Goal: Find specific page/section: Find specific page/section

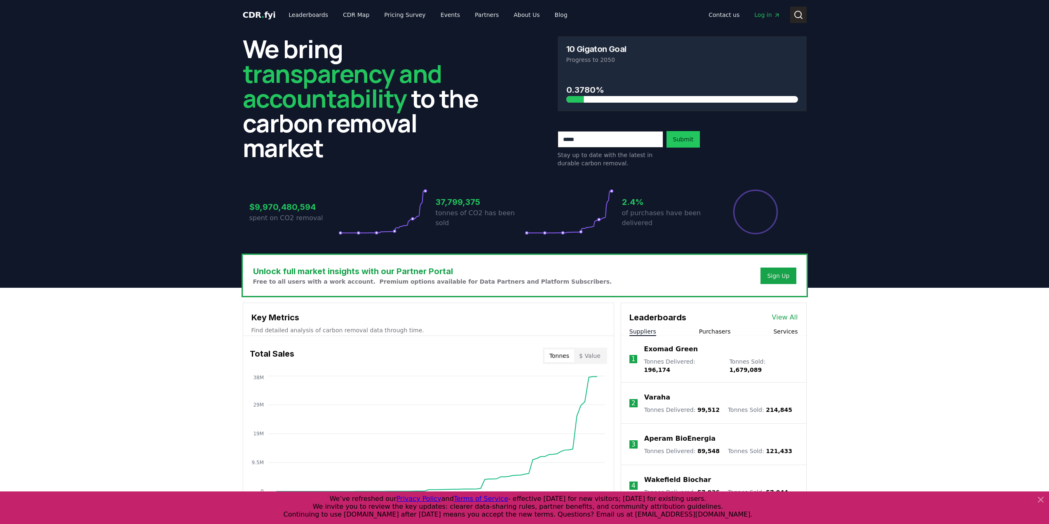
click at [804, 15] on button "Search" at bounding box center [798, 15] width 16 height 16
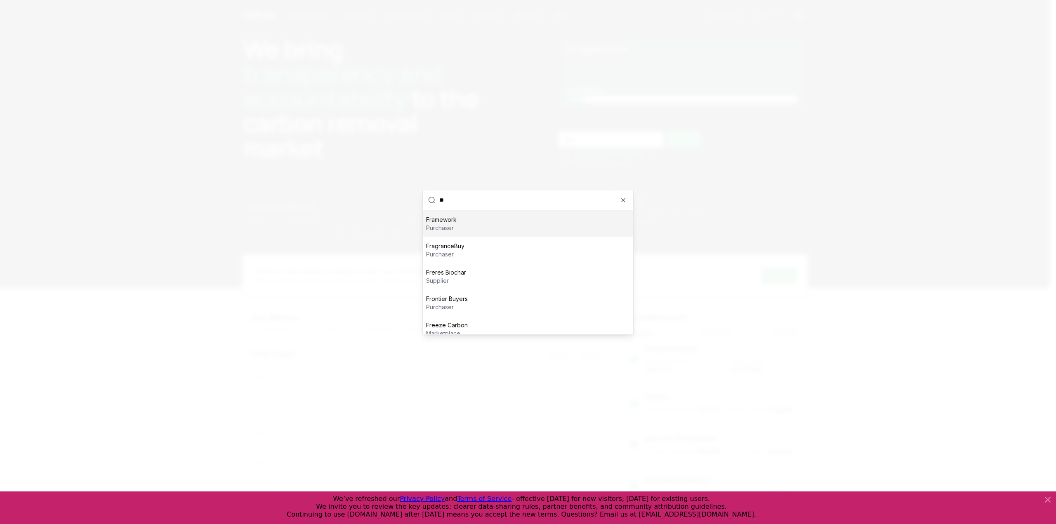
type input "*"
type input "********"
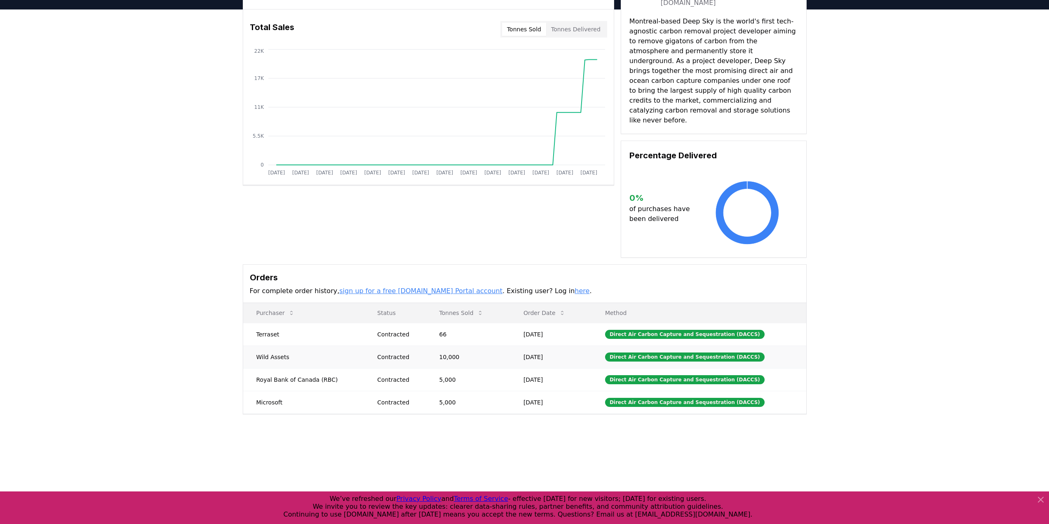
scroll to position [54, 0]
click at [608, 273] on h3 "Orders" at bounding box center [525, 277] width 550 height 12
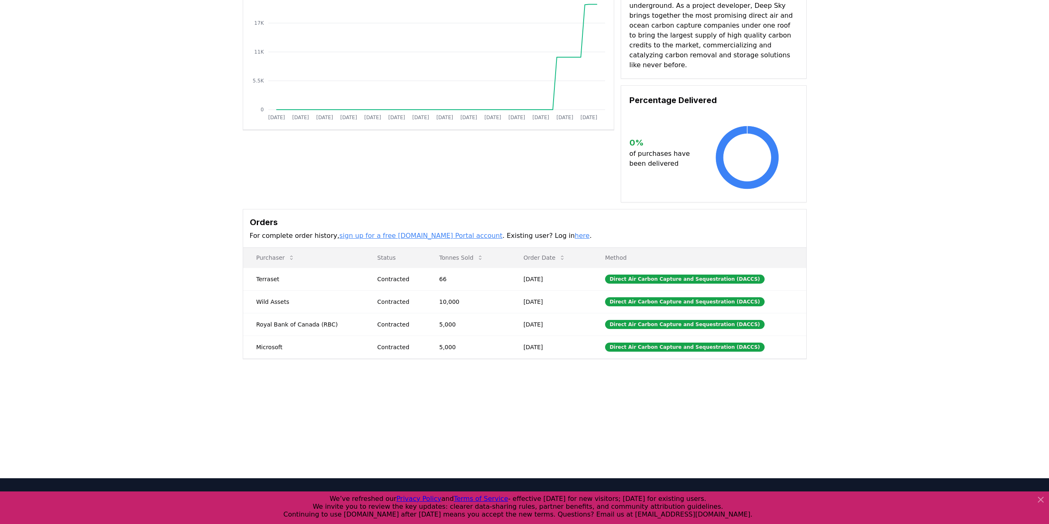
scroll to position [109, 0]
click at [567, 417] on main "Supplier Metrics Total Sales Tonnes Sold Tonnes Delivered [DATE] [DATE] [DATE] …" at bounding box center [524, 216] width 1049 height 524
